Goal: Task Accomplishment & Management: Use online tool/utility

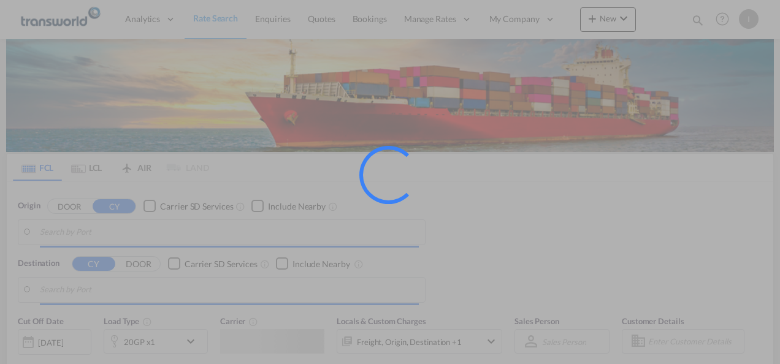
type input "Mundra, INMUN"
type input "[GEOGRAPHIC_DATA], [GEOGRAPHIC_DATA]"
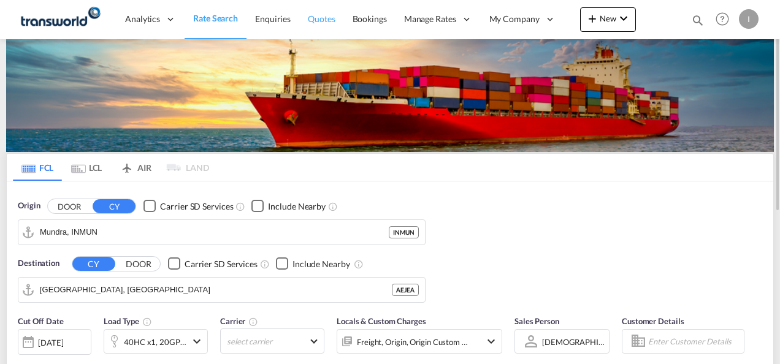
click at [324, 18] on span "Quotes" at bounding box center [321, 18] width 27 height 10
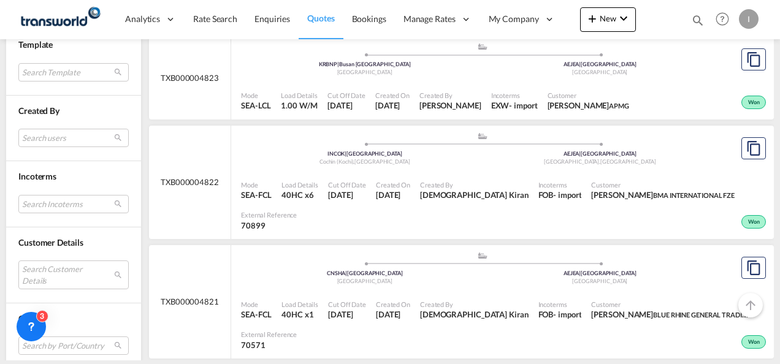
scroll to position [452, 0]
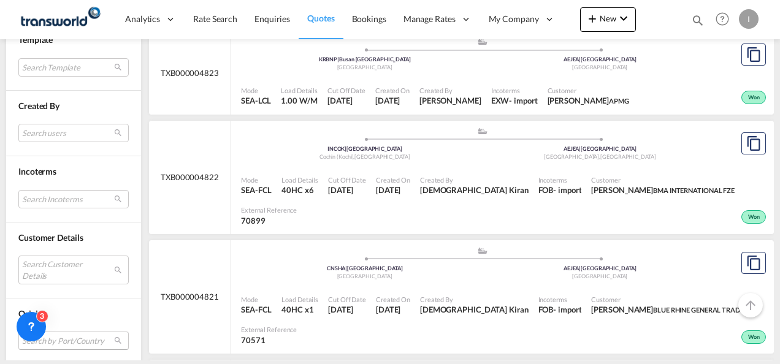
click at [76, 336] on md-select "Search by Port/Country JPNIC nichinan [GEOGRAPHIC_DATA] AEAMF mussafah [GEOGRAP…" at bounding box center [73, 341] width 110 height 18
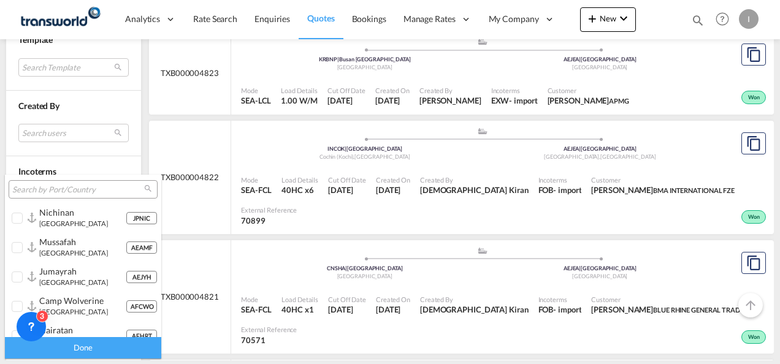
type md-option "[object Object]"
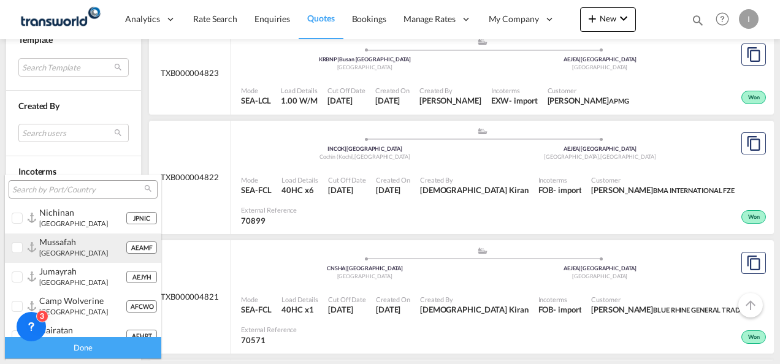
type md-option "[object Object]"
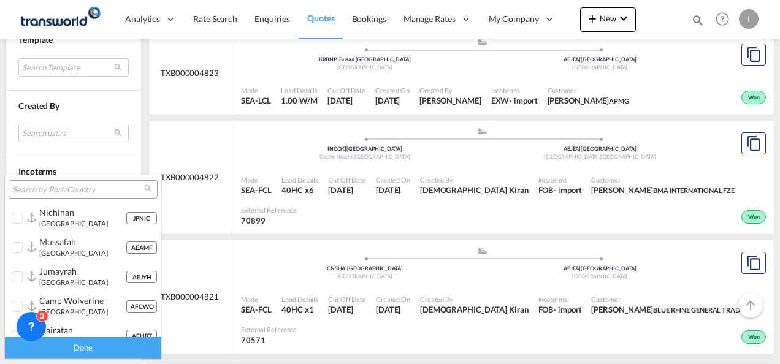
click at [202, 252] on md-backdrop at bounding box center [390, 182] width 780 height 364
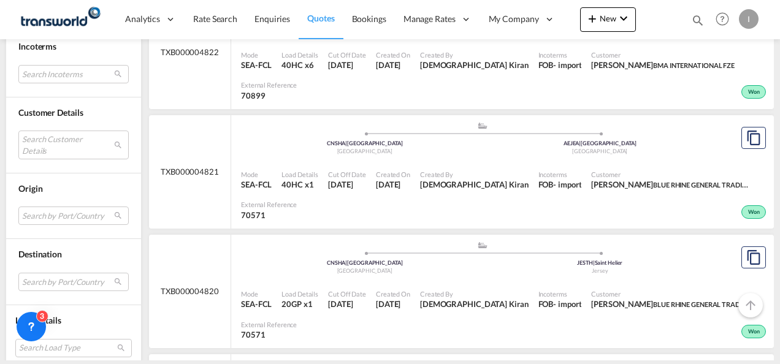
scroll to position [660, 0]
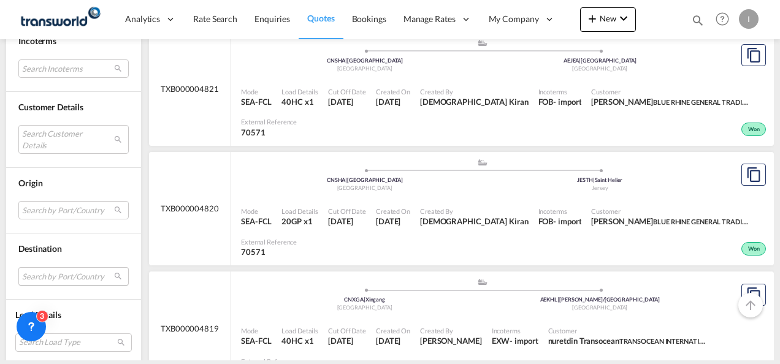
click at [34, 271] on md-select "Search by Port/Country JPNIC nichinan [GEOGRAPHIC_DATA] AEAMF mussafah [GEOGRAP…" at bounding box center [73, 276] width 110 height 18
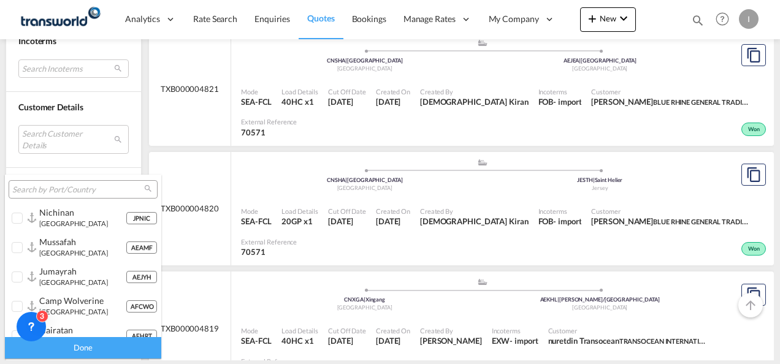
click at [31, 189] on input "search" at bounding box center [78, 189] width 132 height 11
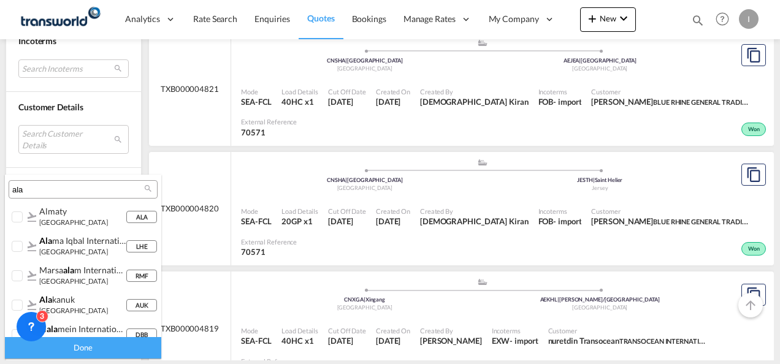
scroll to position [99, 0]
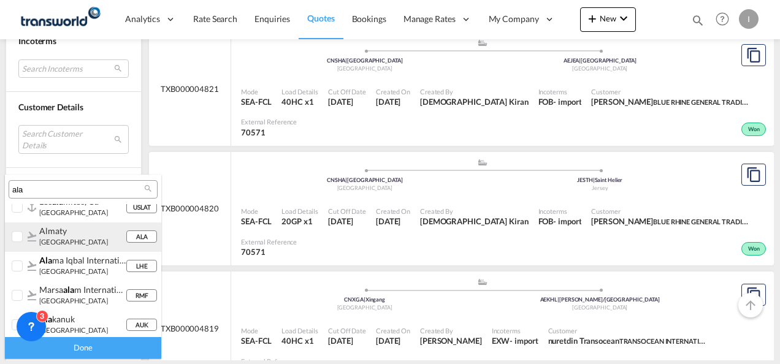
type input "ala"
click at [19, 238] on div at bounding box center [18, 237] width 12 height 12
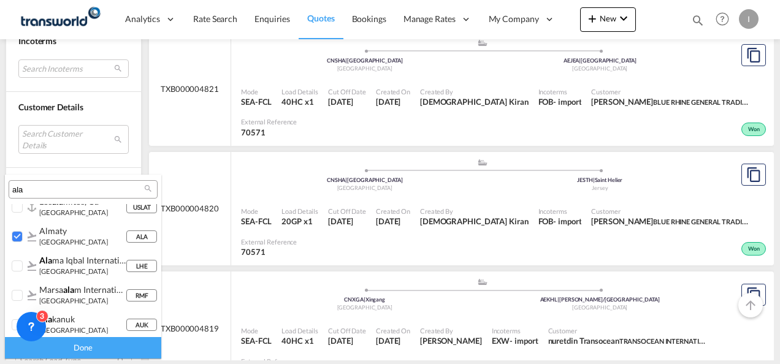
click at [89, 352] on div "Done" at bounding box center [83, 347] width 156 height 21
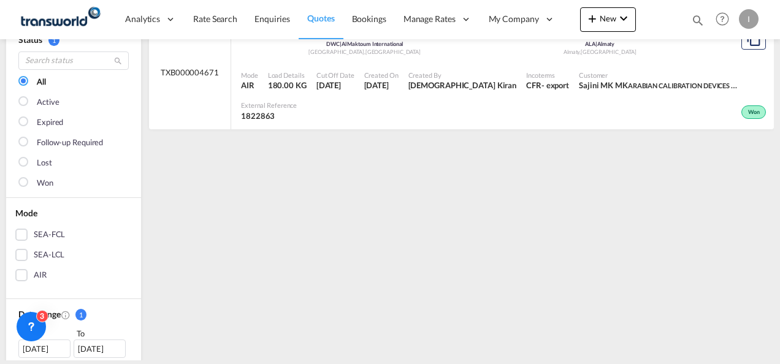
scroll to position [0, 0]
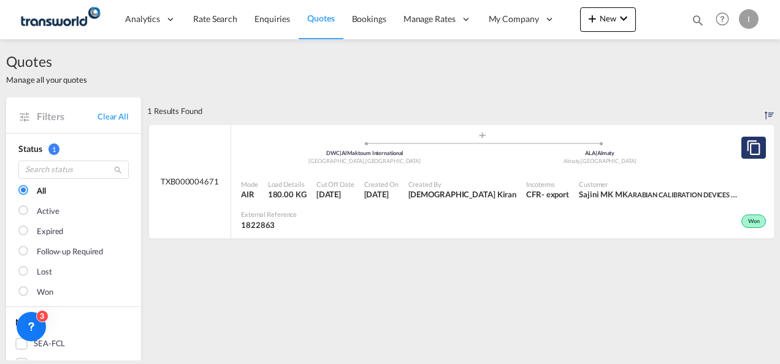
click at [746, 151] on md-icon "assets/icons/custom/copyQuote.svg" at bounding box center [753, 147] width 15 height 15
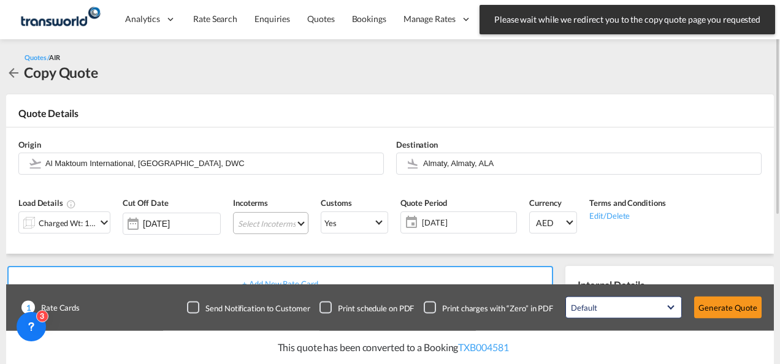
click at [259, 222] on md-select "Select Incoterms" at bounding box center [270, 223] width 75 height 22
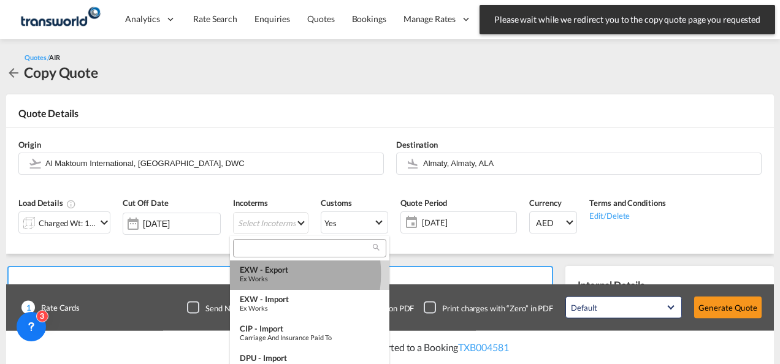
click at [259, 275] on div "Ex Works" at bounding box center [310, 279] width 140 height 8
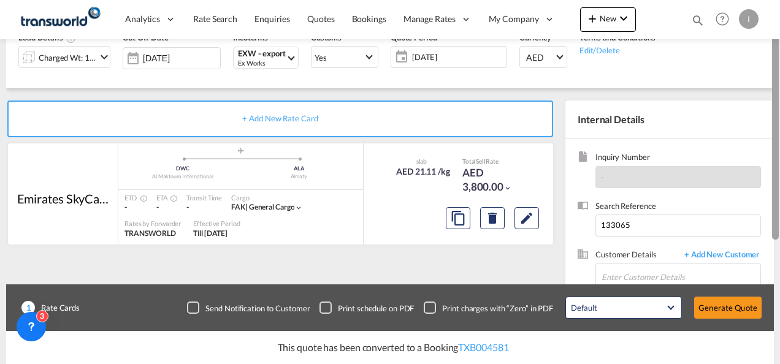
scroll to position [177, 0]
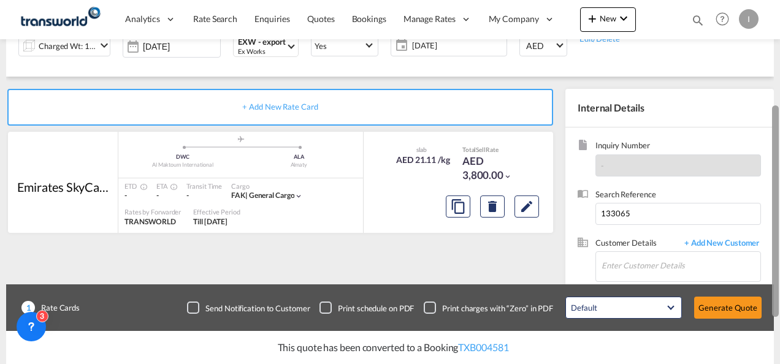
drag, startPoint x: 776, startPoint y: 115, endPoint x: 781, endPoint y: 218, distance: 103.7
click at [779, 218] on html "Analytics Reports Dashboard Rate Search Enquiries Quotes" at bounding box center [390, 182] width 780 height 364
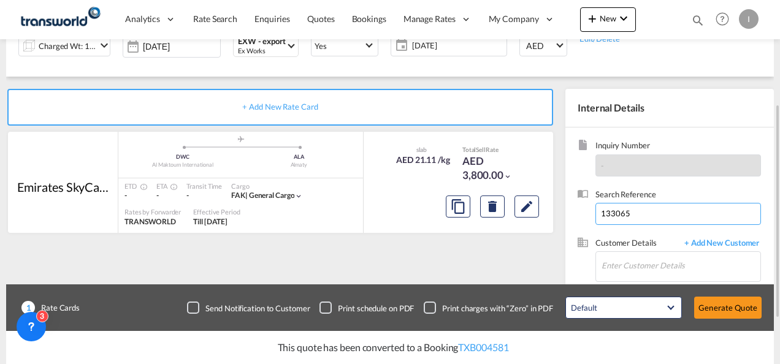
click at [606, 218] on input "133065" at bounding box center [677, 214] width 165 height 22
paste input "TWI 21848"
type input "TWI 21848"
click at [609, 259] on input "Enter Customer Details" at bounding box center [680, 266] width 159 height 28
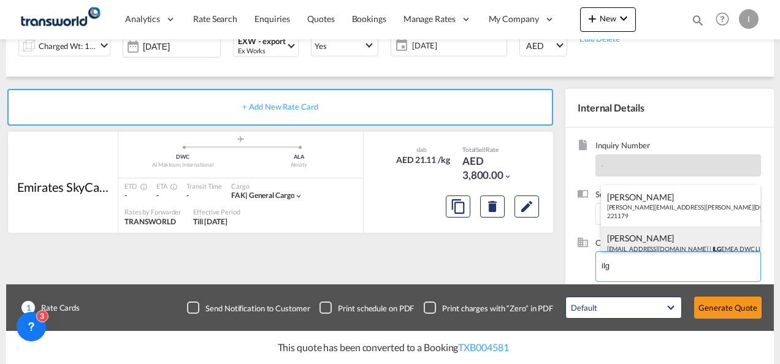
click at [635, 238] on div "[PERSON_NAME] [EMAIL_ADDRESS][DOMAIN_NAME] | ILG EMEA DWC LLC | 221179" at bounding box center [681, 247] width 160 height 42
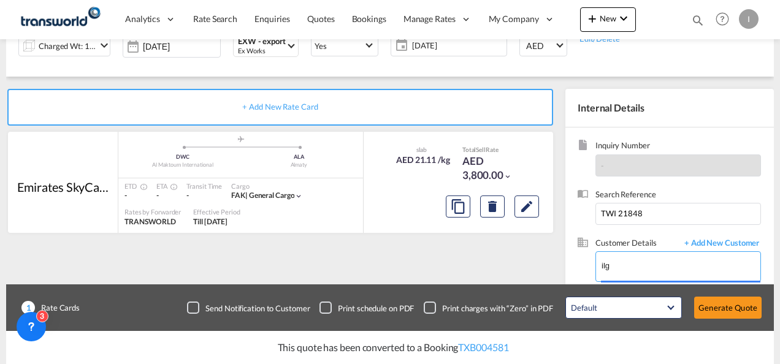
type input "ILG EMEA DWC LLC, [PERSON_NAME], [EMAIL_ADDRESS][DOMAIN_NAME]"
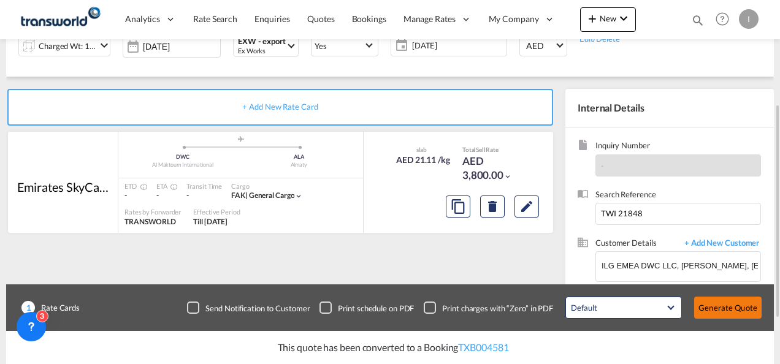
click at [737, 314] on button "Generate Quote" at bounding box center [727, 308] width 67 height 22
